Goal: Information Seeking & Learning: Learn about a topic

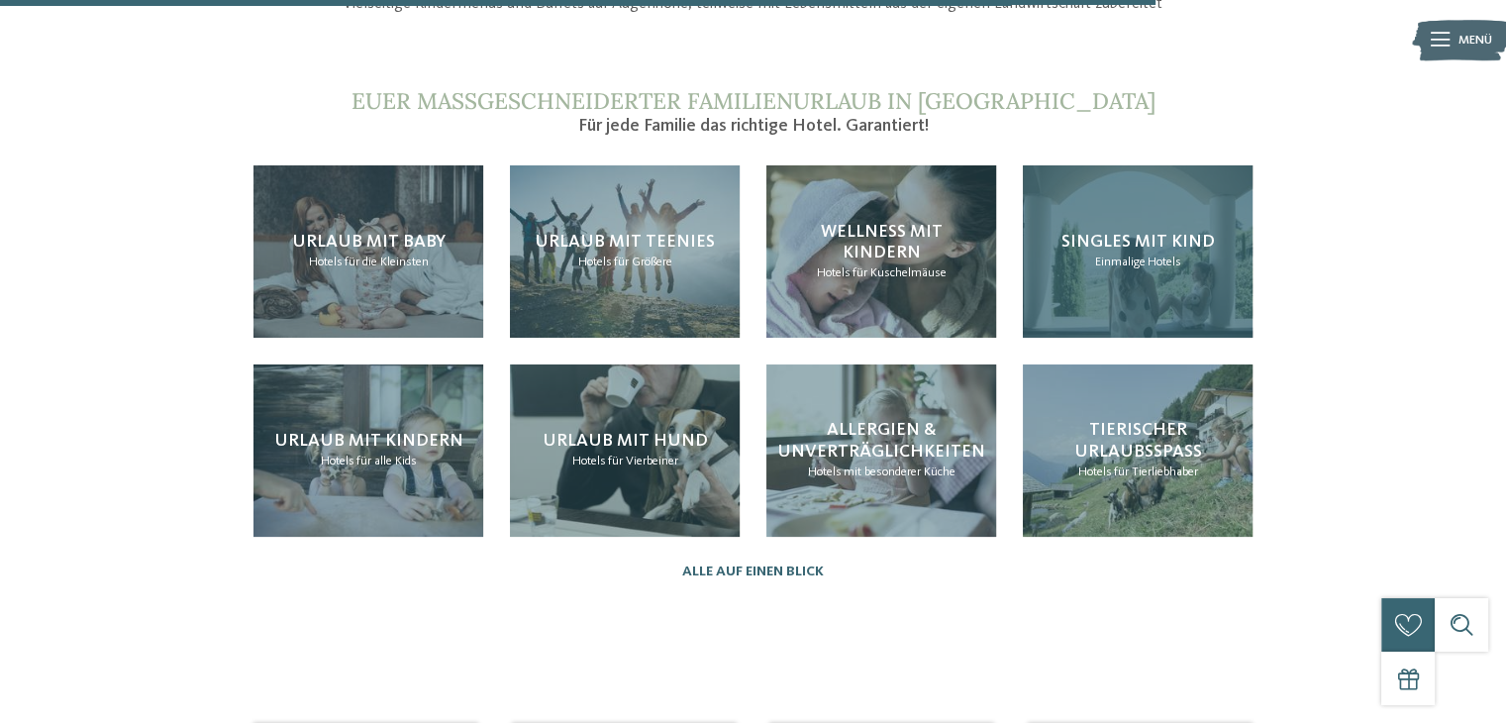
scroll to position [1881, 0]
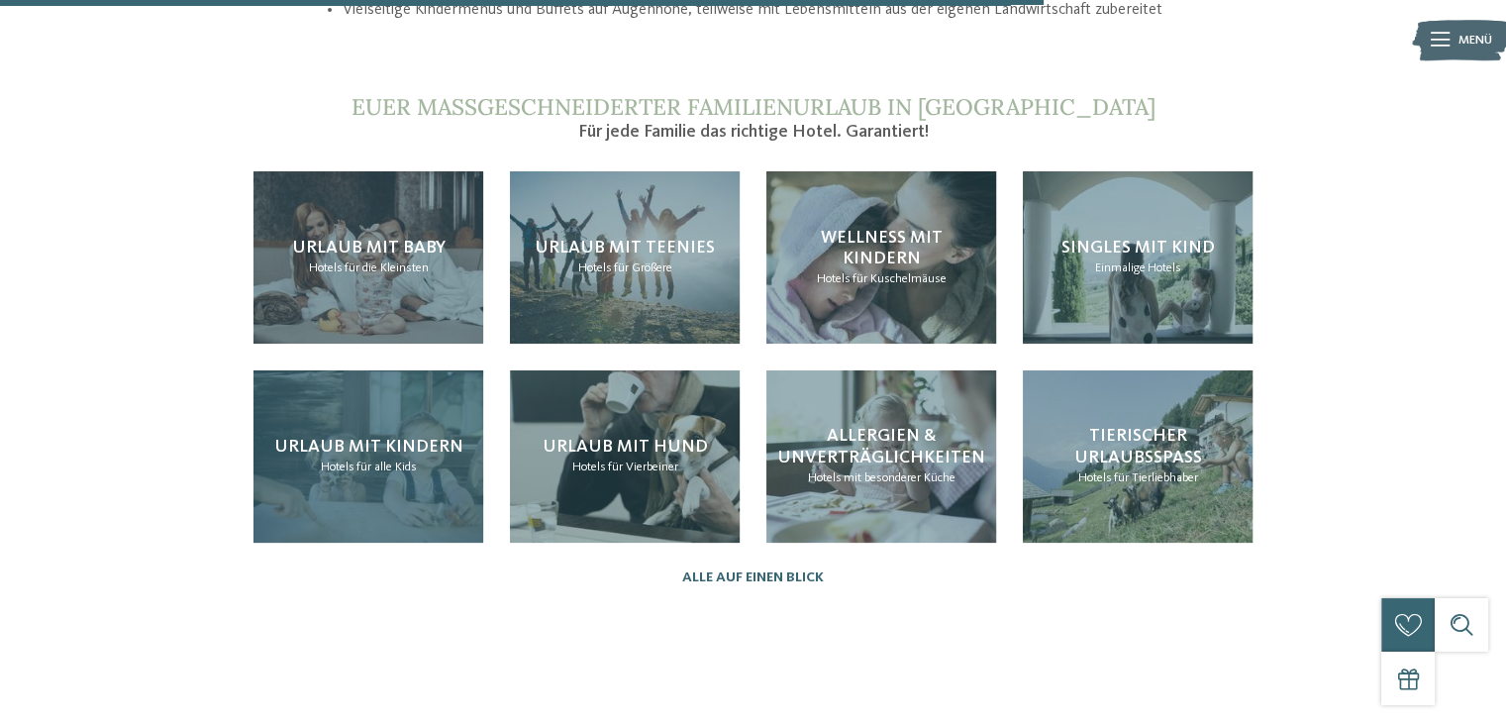
click at [372, 463] on span "für alle Kids" at bounding box center [386, 466] width 60 height 13
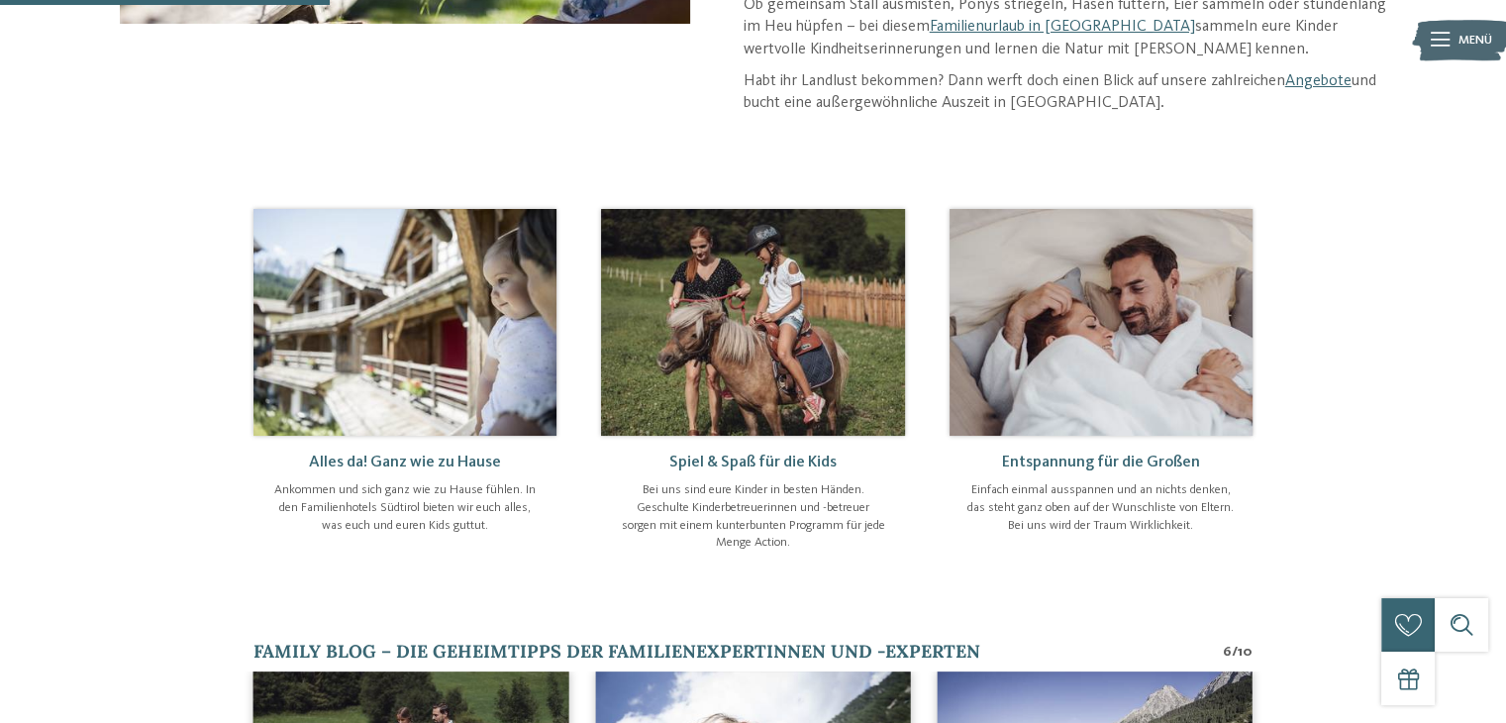
scroll to position [594, 0]
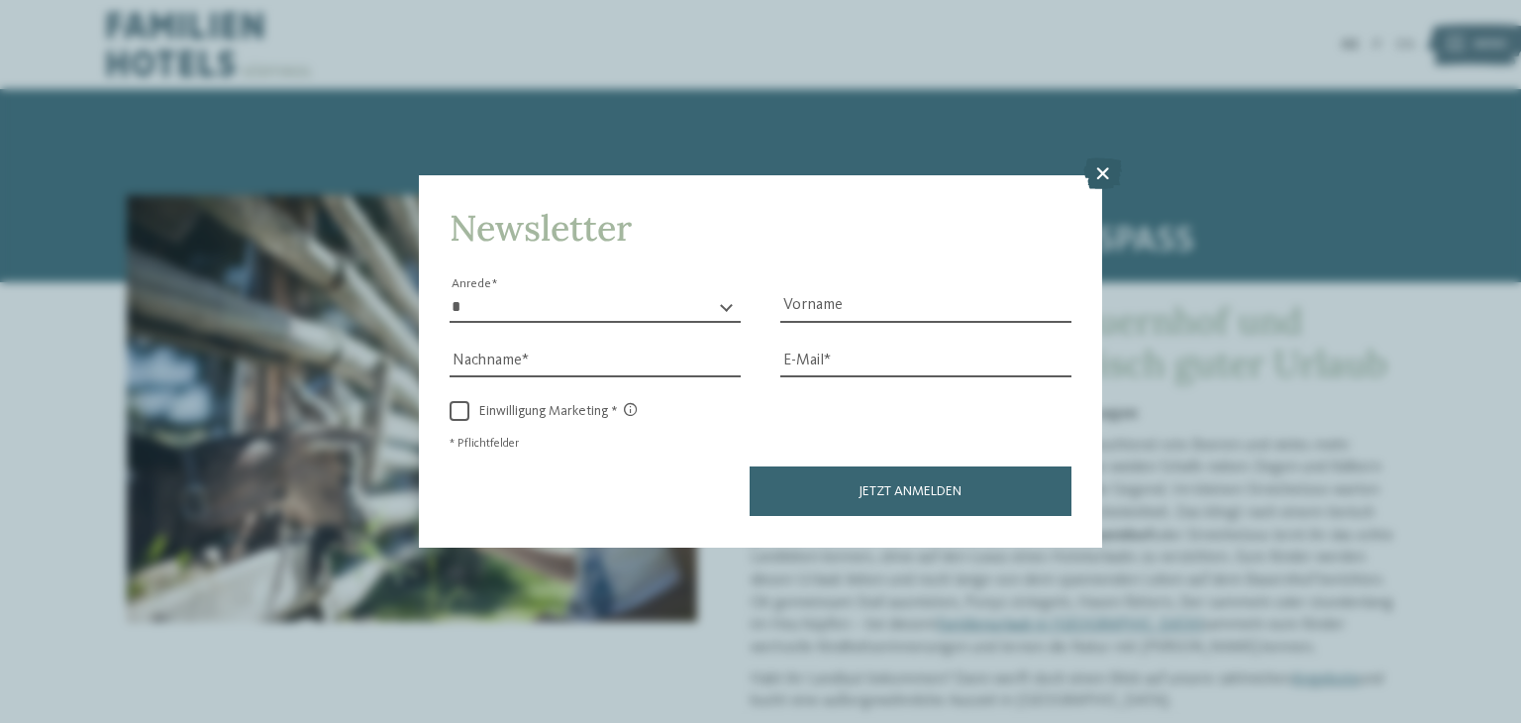
click at [1106, 167] on icon at bounding box center [1102, 174] width 39 height 32
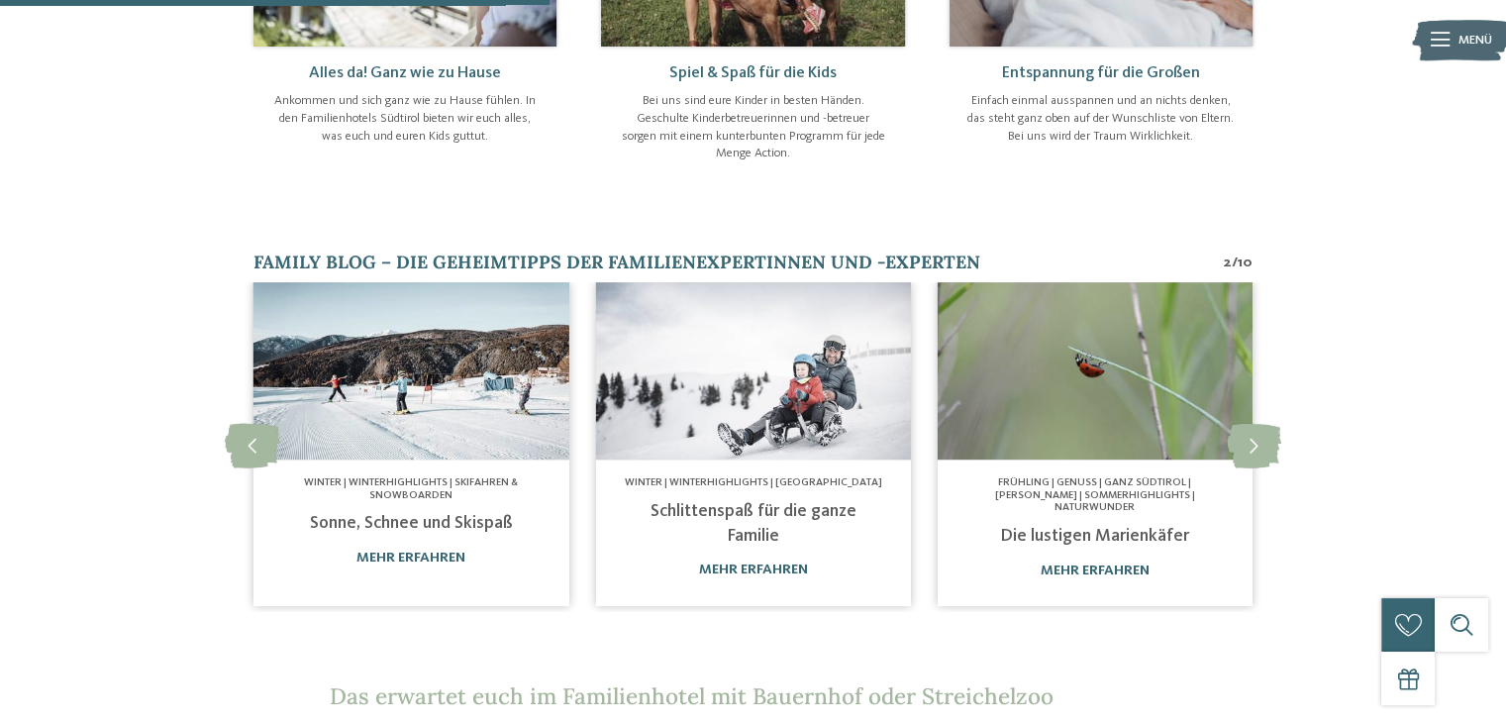
scroll to position [396, 0]
